Goal: Task Accomplishment & Management: Use online tool/utility

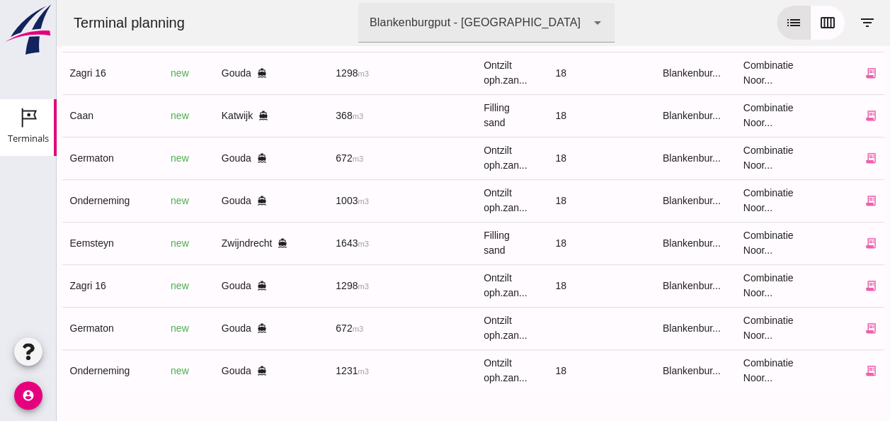
scroll to position [0, 370]
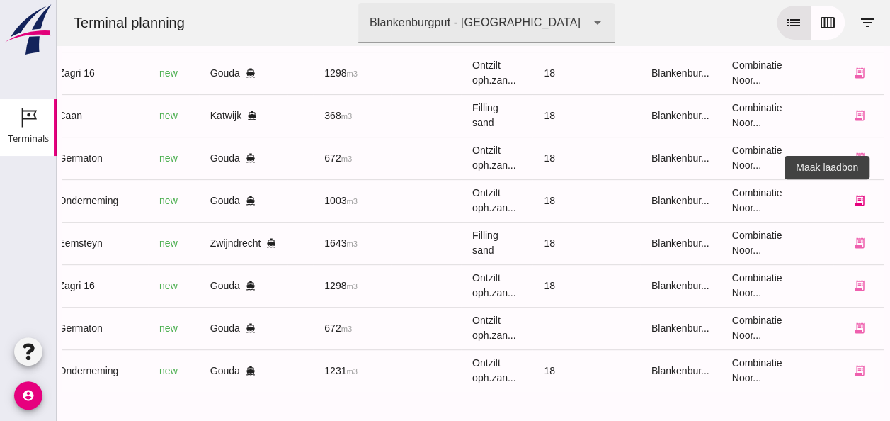
click at [853, 194] on icon "receipt_long" at bounding box center [859, 200] width 13 height 13
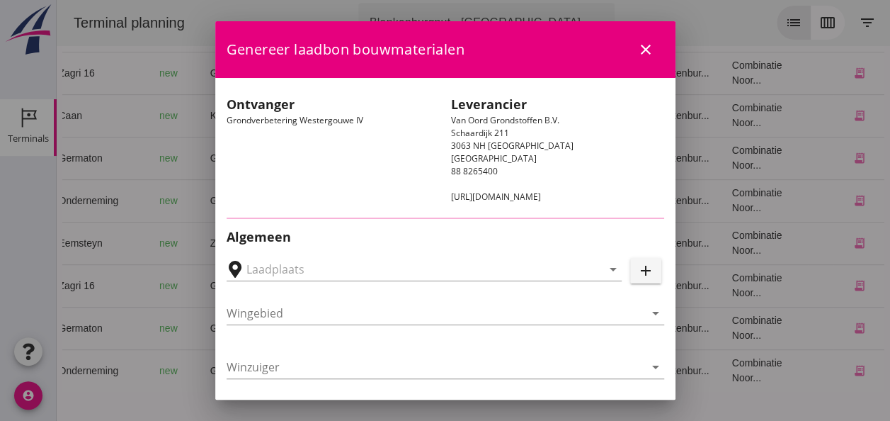
type input "Loswal Fa. J. Bos&Zonen, [GEOGRAPHIC_DATA]"
type input "Onderneming"
type input "[PERSON_NAME]"
type input "1231"
type input "Ontzilt oph.zand [75] (6120)"
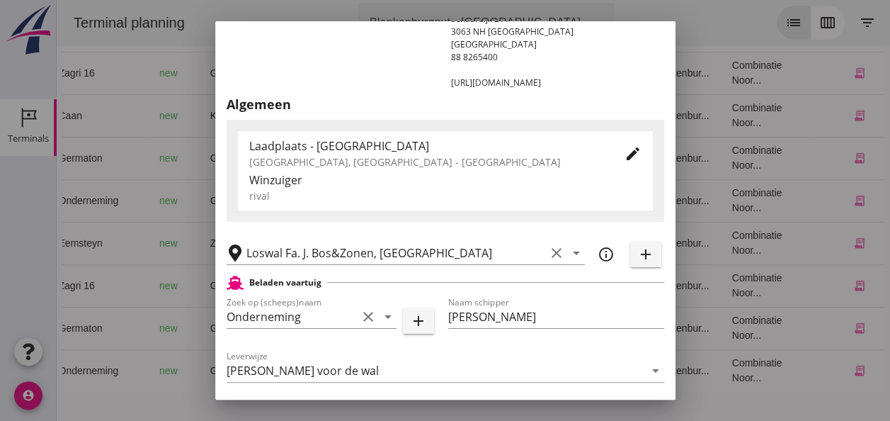
scroll to position [283, 0]
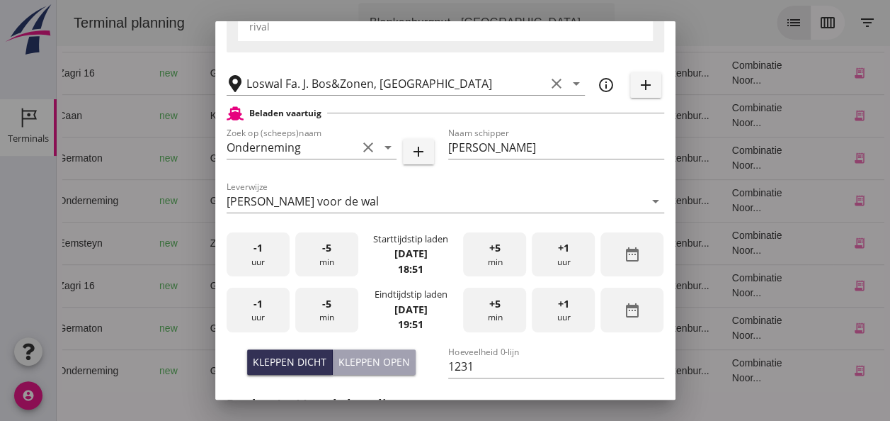
click at [383, 360] on div "Kleppen open" at bounding box center [375, 361] width 72 height 15
type input "1003"
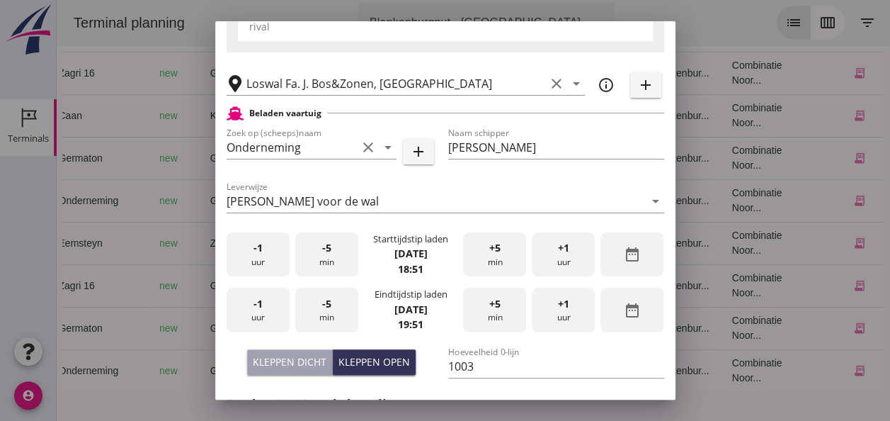
click at [256, 259] on div "-1 uur" at bounding box center [258, 254] width 63 height 45
click at [337, 249] on div "-5 min" at bounding box center [326, 254] width 63 height 45
click at [336, 249] on div "-5 min" at bounding box center [326, 254] width 63 height 45
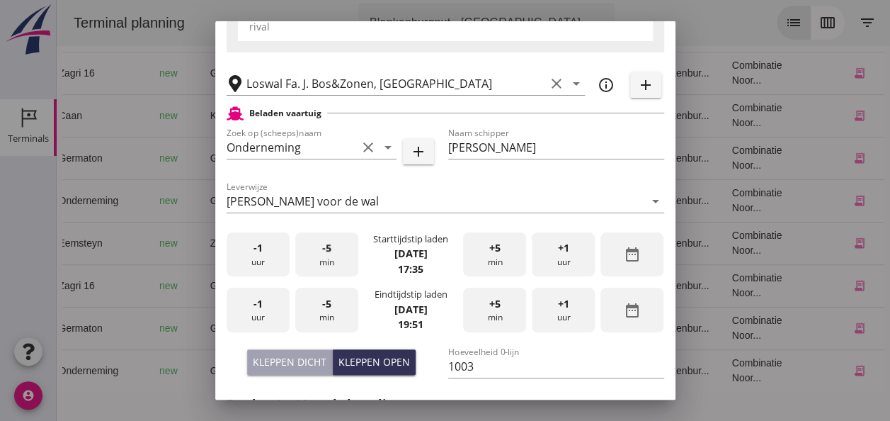
click at [336, 249] on div "-5 min" at bounding box center [326, 254] width 63 height 45
click at [337, 249] on div "-5 min" at bounding box center [326, 254] width 63 height 45
click at [264, 313] on div "-1 uur" at bounding box center [258, 310] width 63 height 45
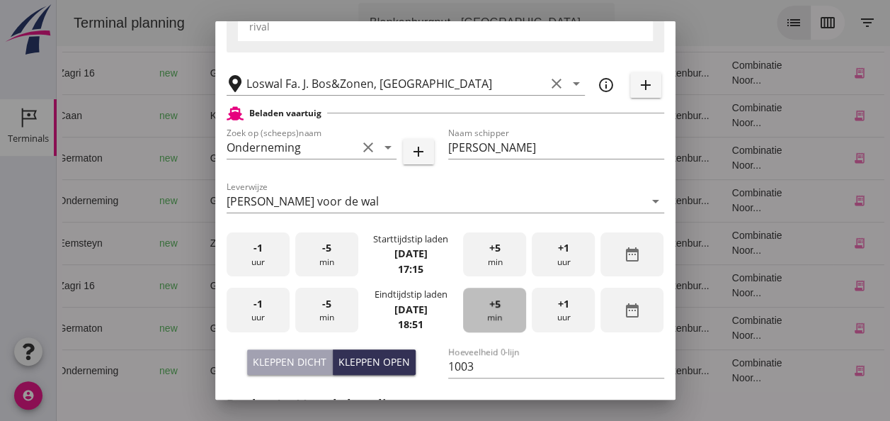
click at [497, 312] on div "+5 min" at bounding box center [494, 310] width 63 height 45
click at [326, 309] on span "-5" at bounding box center [326, 304] width 9 height 16
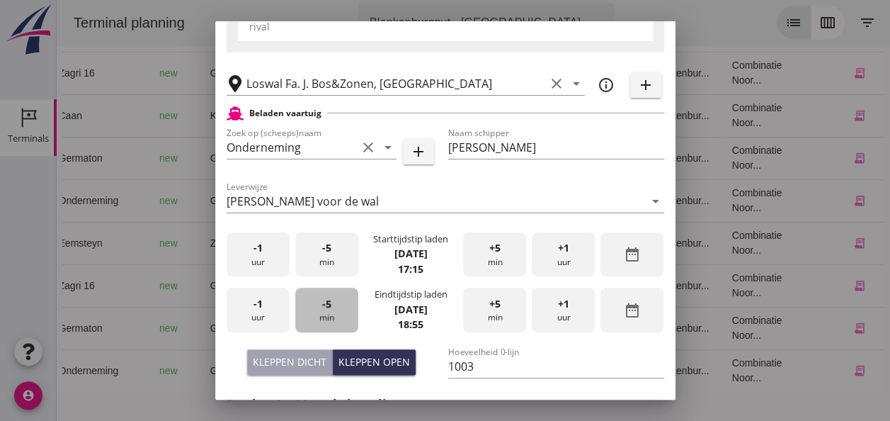
click at [326, 309] on span "-5" at bounding box center [326, 304] width 9 height 16
click at [329, 307] on div "-5 min" at bounding box center [326, 310] width 63 height 45
click at [332, 307] on div "-5 min" at bounding box center [326, 310] width 63 height 45
click at [332, 306] on div "-5 min" at bounding box center [326, 310] width 63 height 45
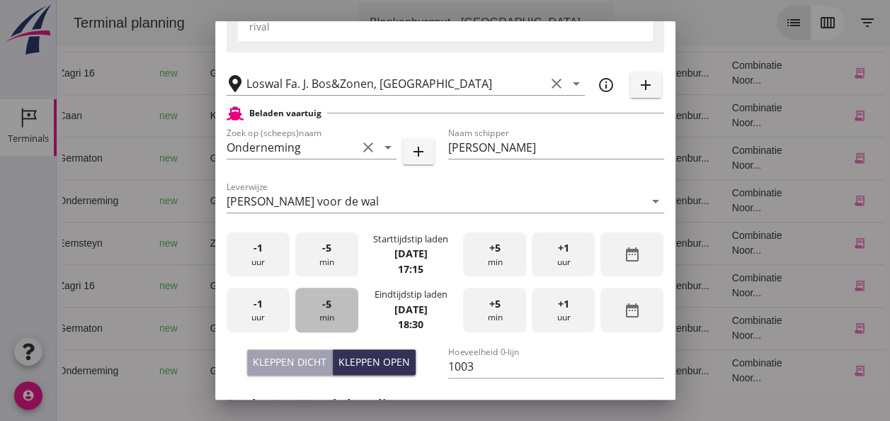
click at [332, 306] on div "-5 min" at bounding box center [326, 310] width 63 height 45
click at [333, 306] on div "-5 min" at bounding box center [326, 310] width 63 height 45
click at [336, 306] on div "-5 min" at bounding box center [326, 310] width 63 height 45
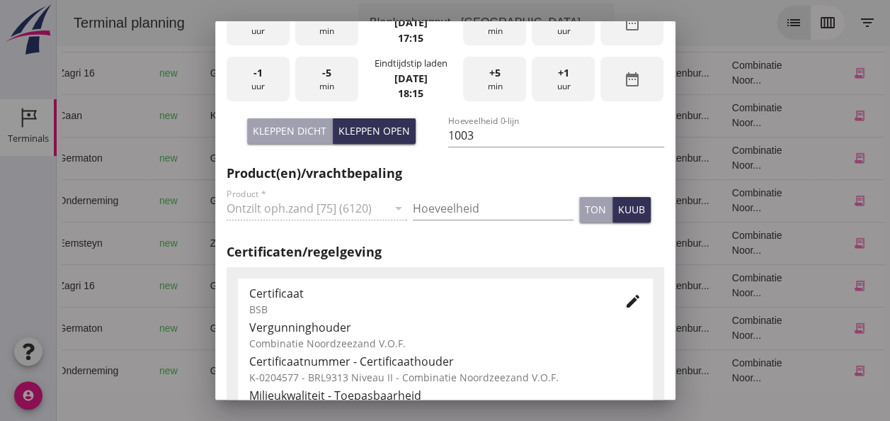
scroll to position [509, 0]
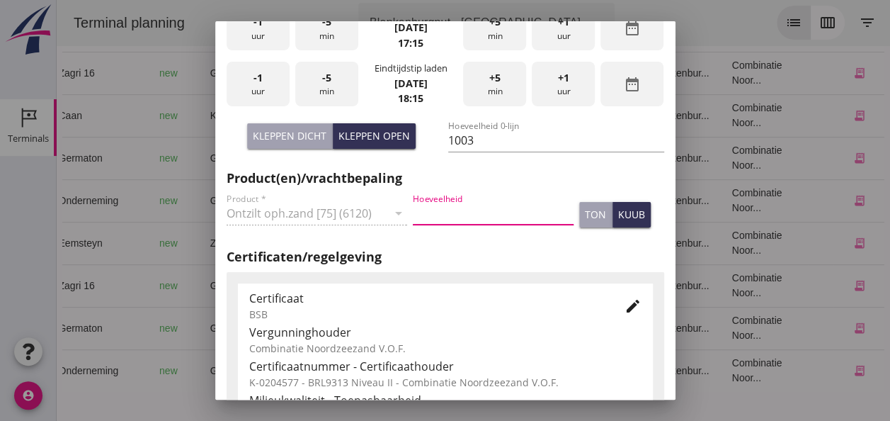
click at [444, 214] on input "Hoeveelheid" at bounding box center [493, 213] width 161 height 23
type input "1003"
click at [628, 218] on div "kuub" at bounding box center [631, 214] width 27 height 15
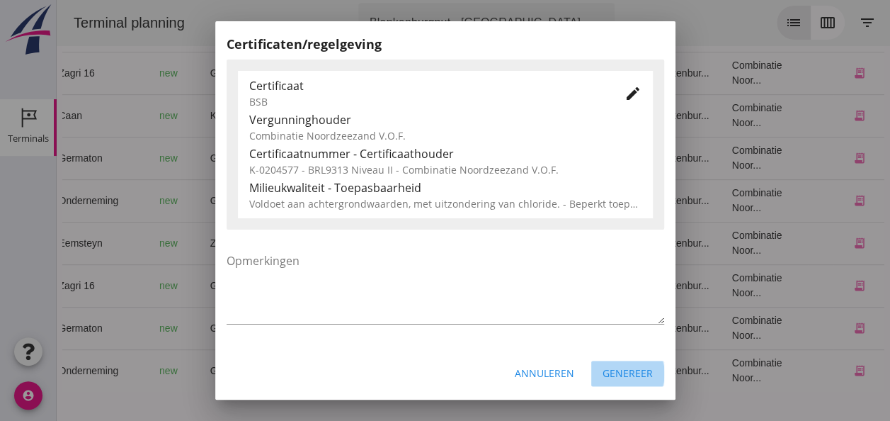
click at [613, 370] on div "Genereer" at bounding box center [628, 373] width 50 height 15
